Goal: Information Seeking & Learning: Find specific fact

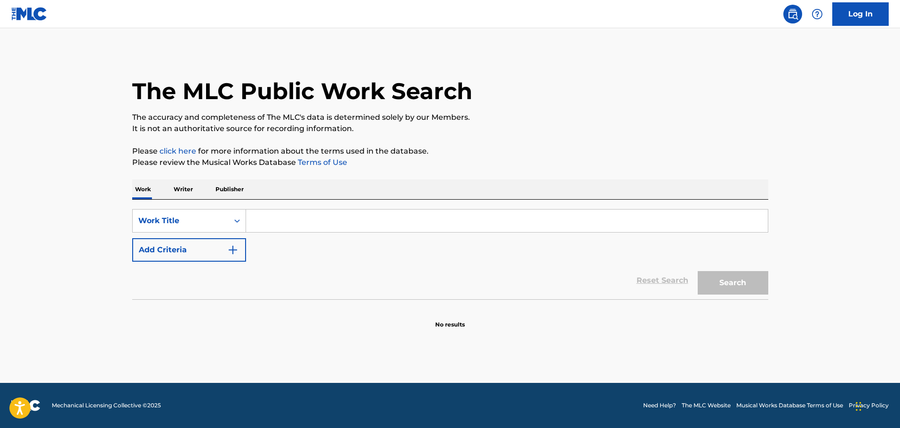
click at [358, 217] on input "Search Form" at bounding box center [507, 221] width 522 height 23
paste input "I'M LOSIN' IT"
type input "I'M LOSIN' IT 2 pac"
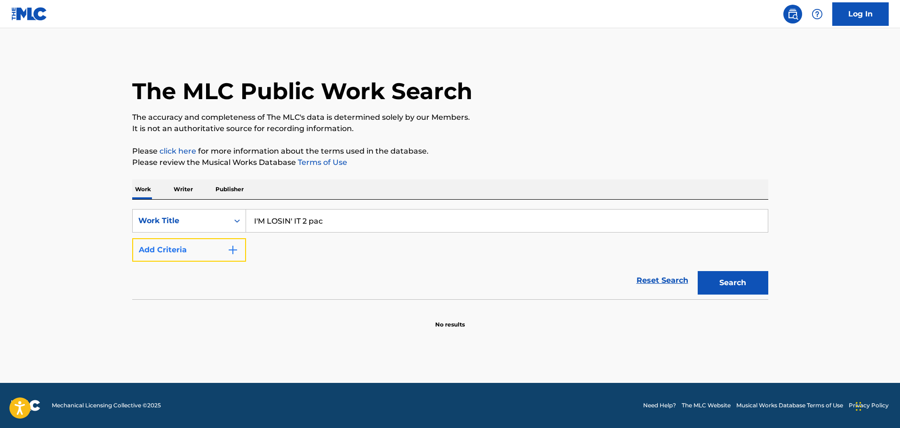
click at [232, 252] on img "Search Form" at bounding box center [232, 250] width 11 height 11
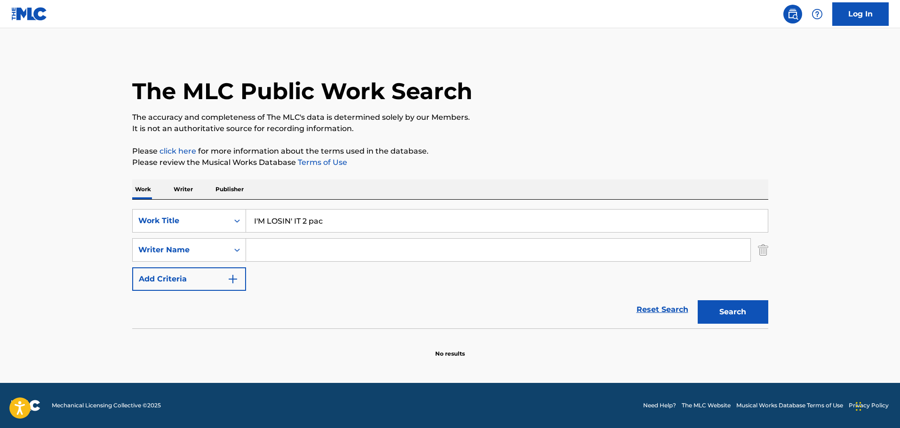
click at [306, 251] on input "Search Form" at bounding box center [498, 250] width 504 height 23
type input "[PERSON_NAME]"
click at [697, 301] on button "Search" at bounding box center [732, 313] width 71 height 24
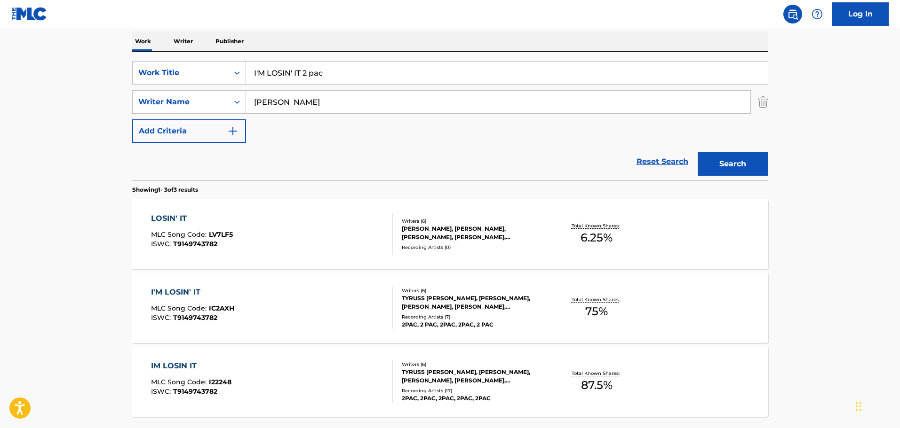
scroll to position [150, 0]
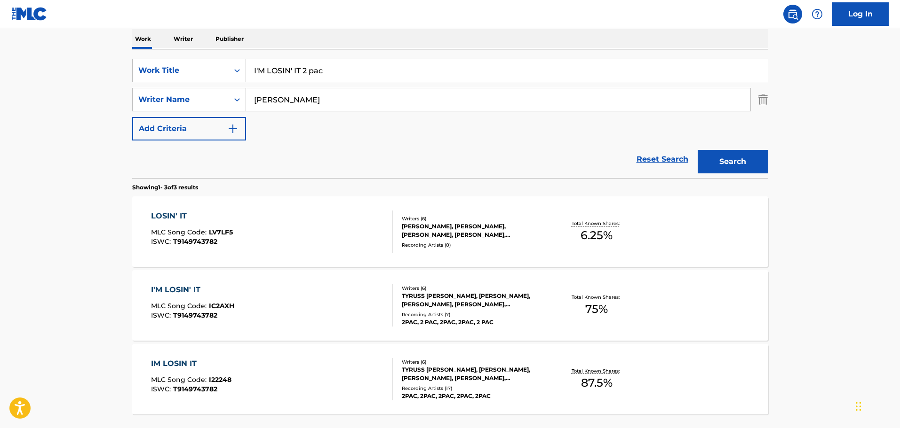
click at [424, 243] on div "Recording Artists ( 0 )" at bounding box center [473, 245] width 142 height 7
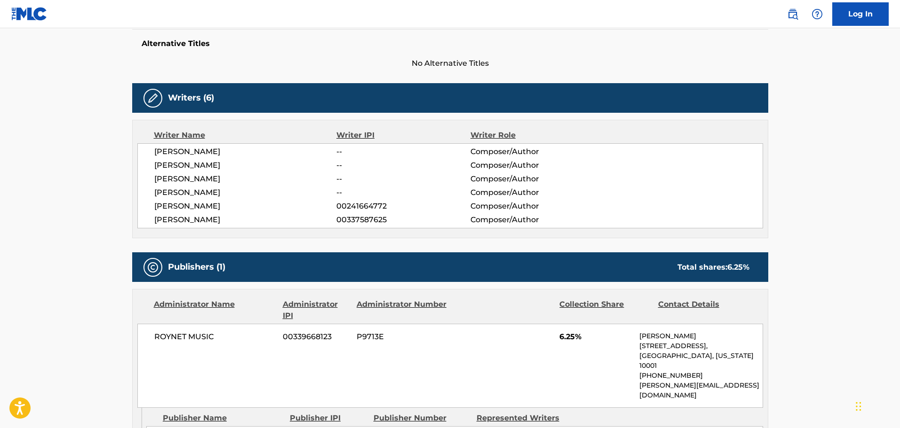
scroll to position [235, 0]
